Goal: Task Accomplishment & Management: Use online tool/utility

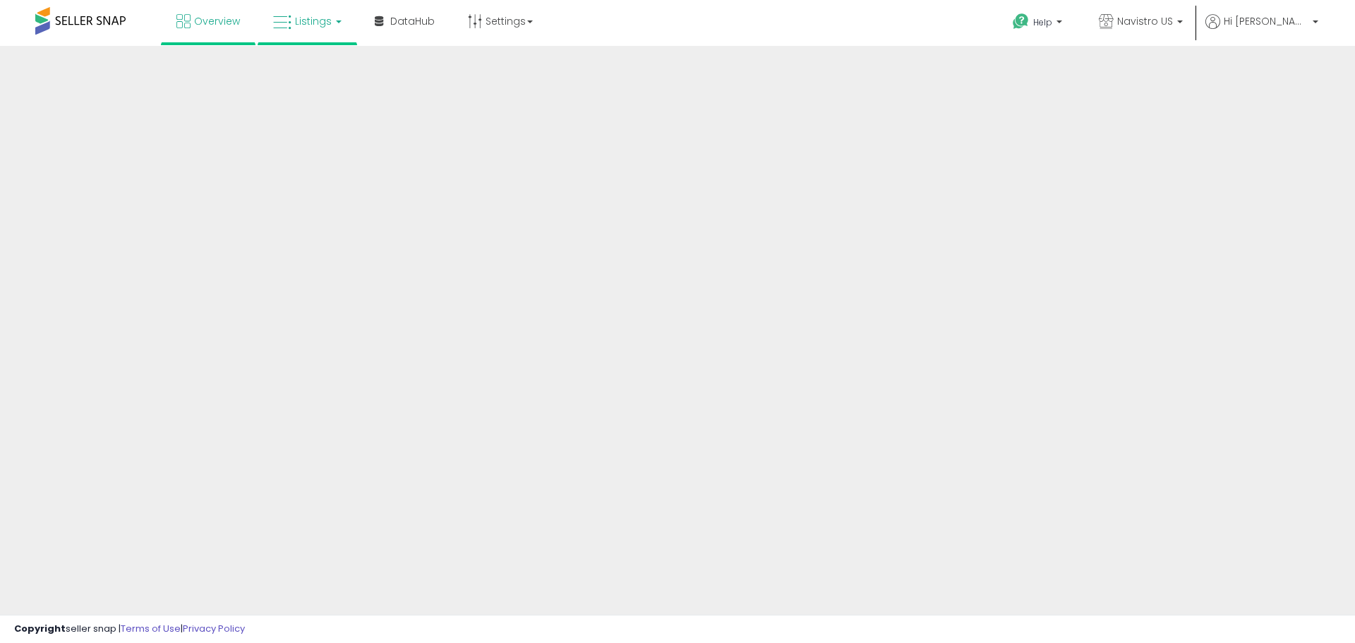
click at [300, 24] on span "Listings" at bounding box center [313, 21] width 37 height 14
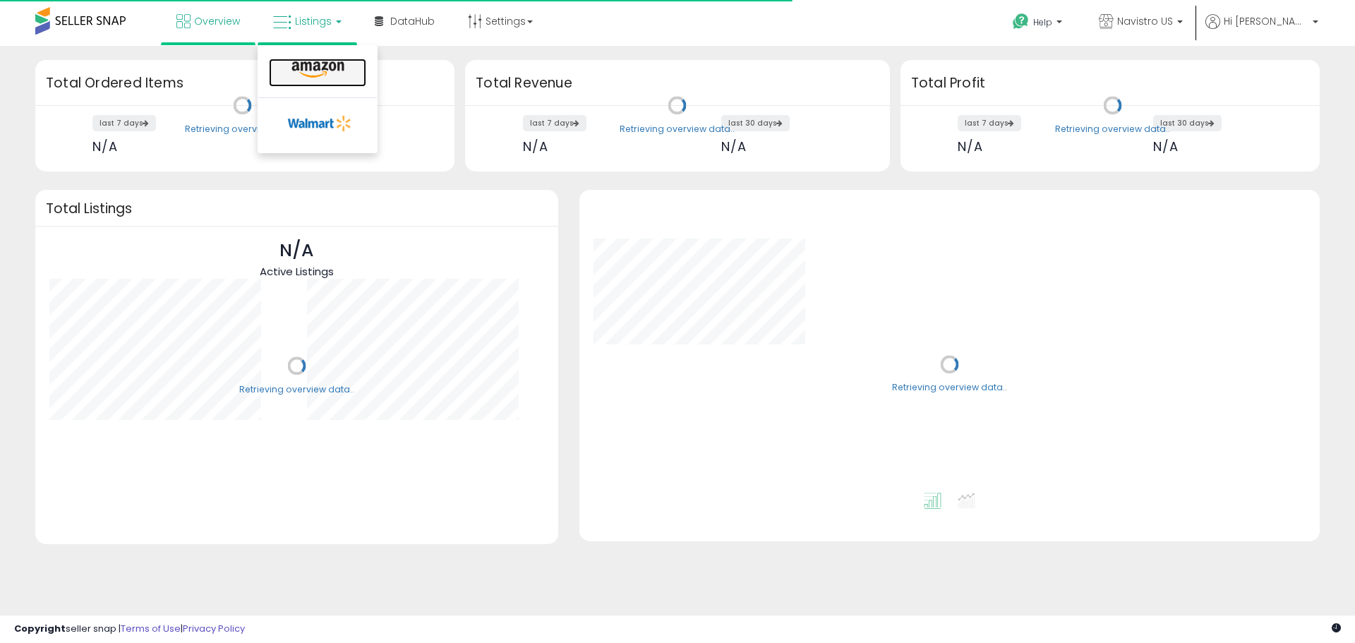
click at [308, 71] on icon at bounding box center [317, 70] width 61 height 18
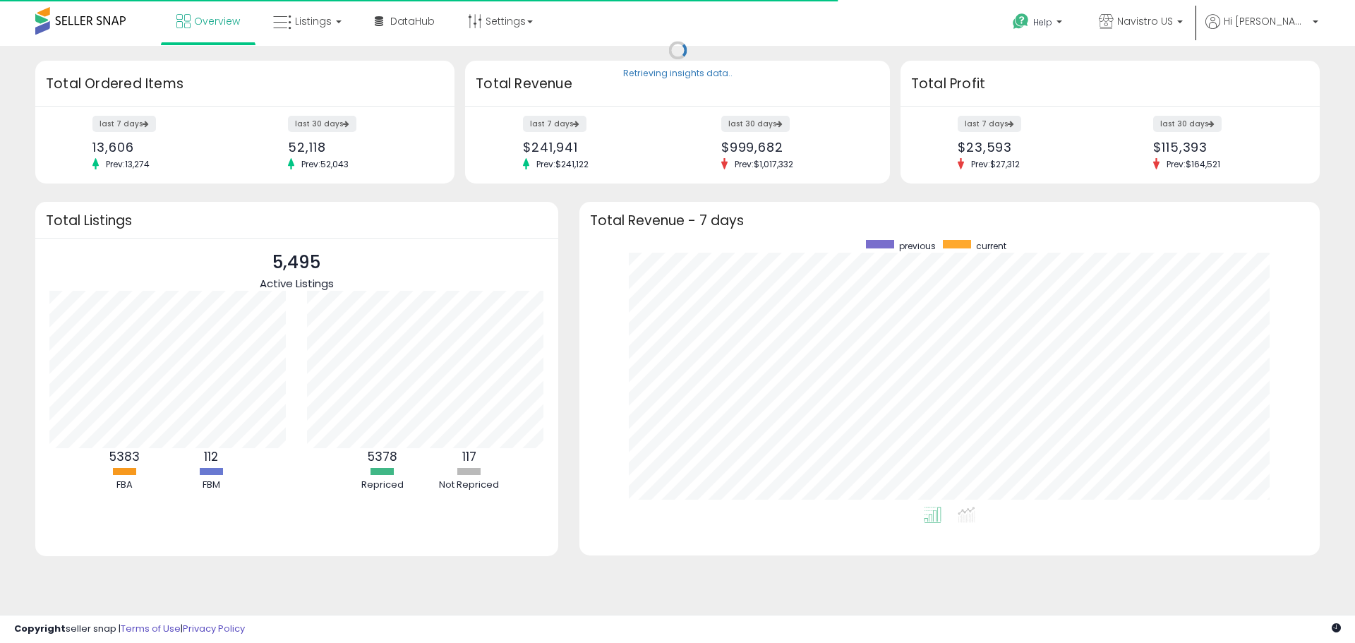
scroll to position [267, 712]
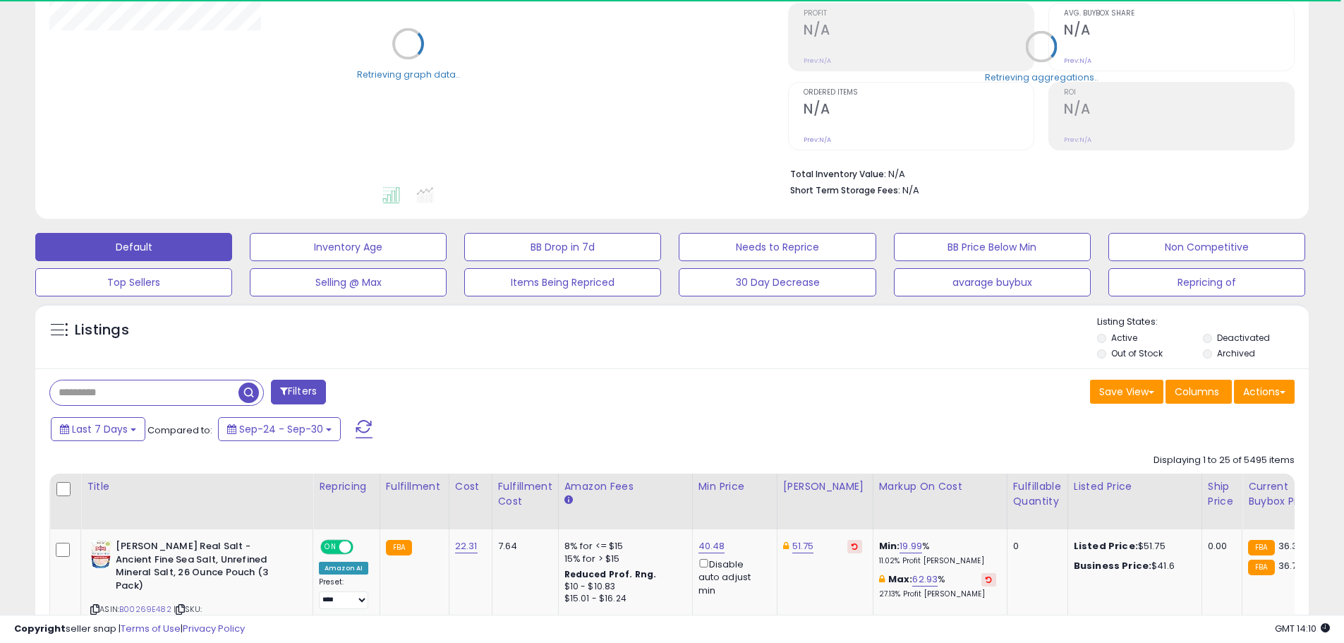
scroll to position [353, 0]
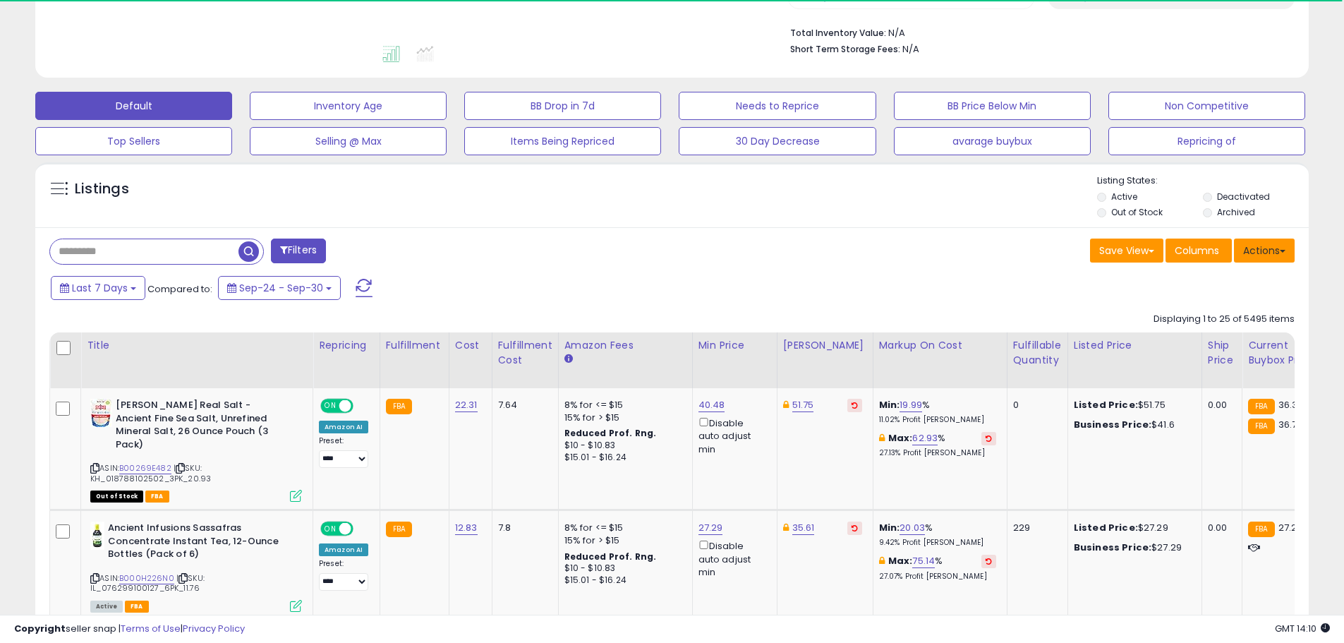
click at [1275, 248] on button "Actions" at bounding box center [1264, 251] width 61 height 24
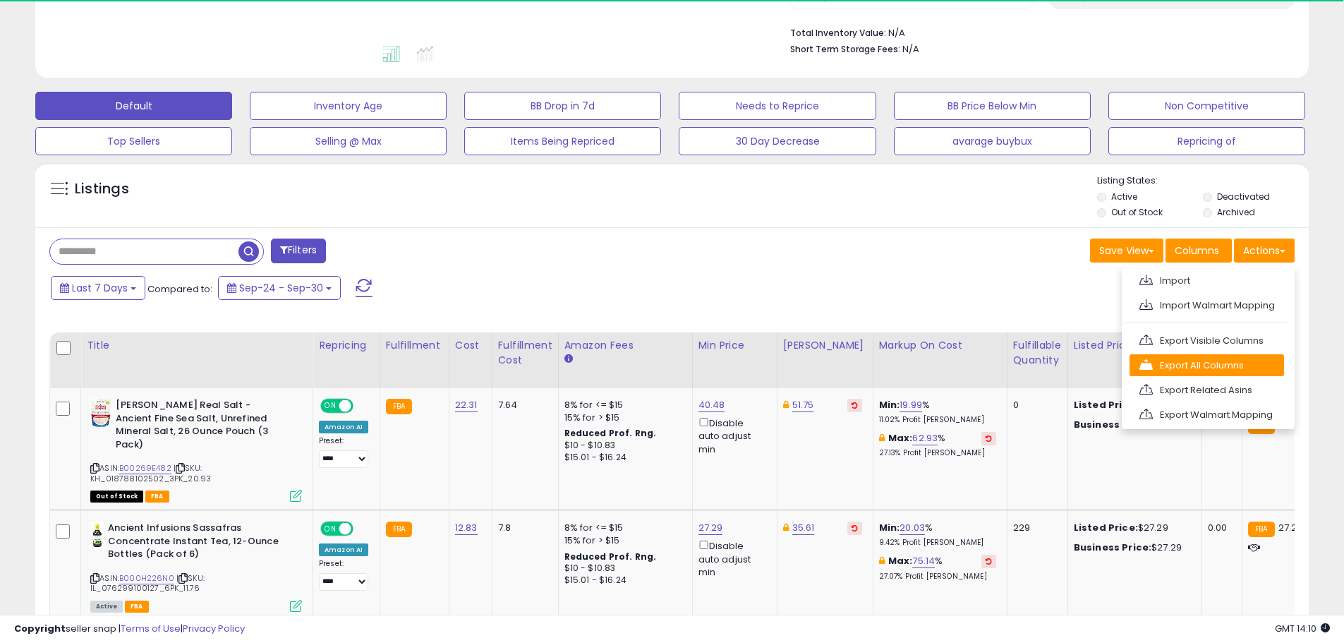
click at [1202, 361] on link "Export All Columns" at bounding box center [1207, 365] width 155 height 22
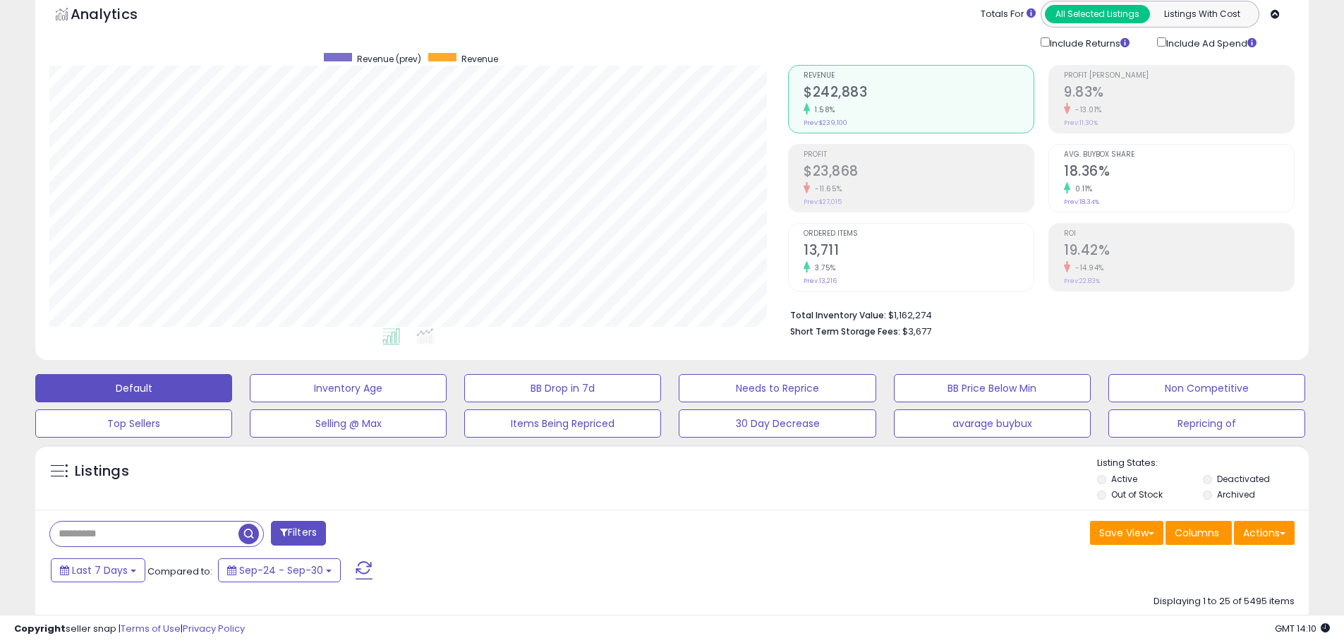
scroll to position [0, 0]
